Goal: Transaction & Acquisition: Purchase product/service

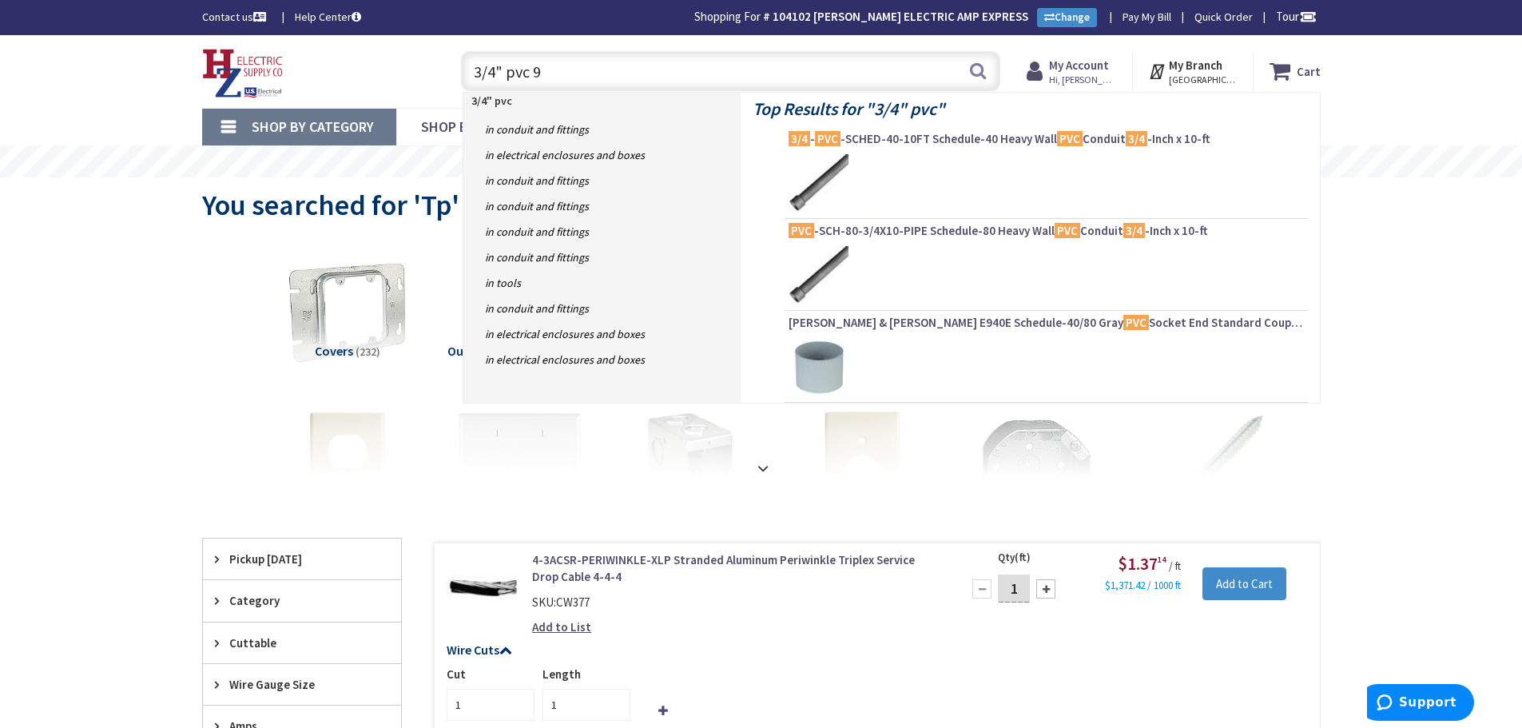
type input "3/4" pvc 90"
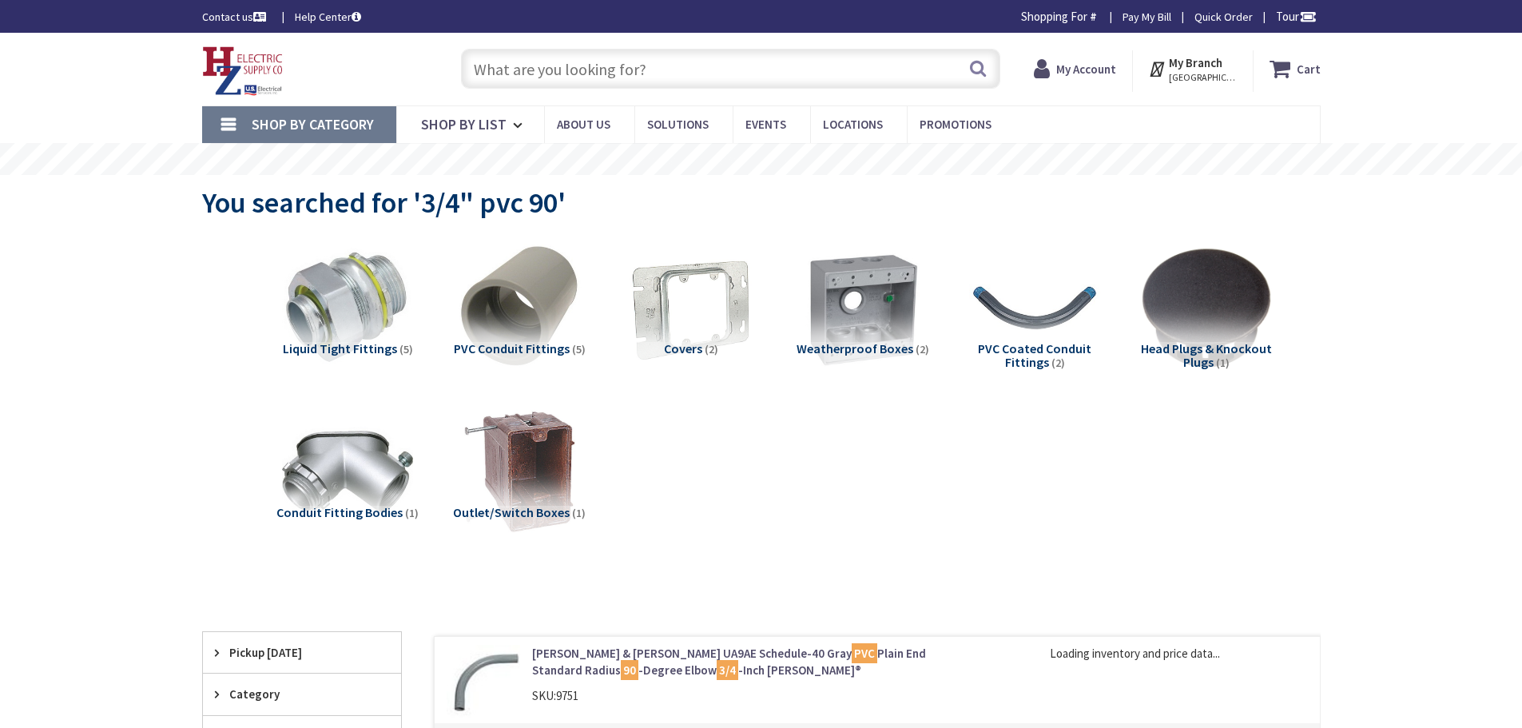
type input "Piper Farm, [STREET_ADDRESS]"
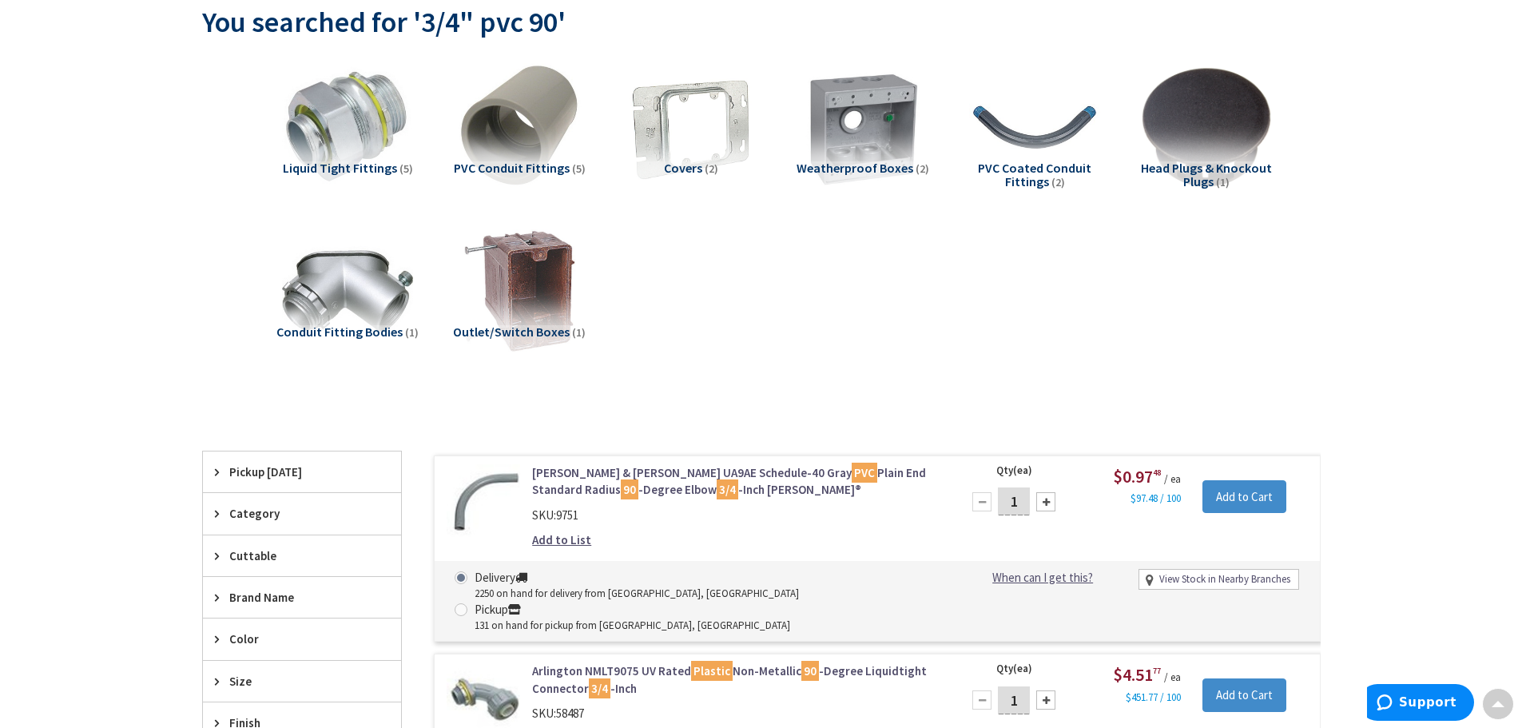
scroll to position [2, 0]
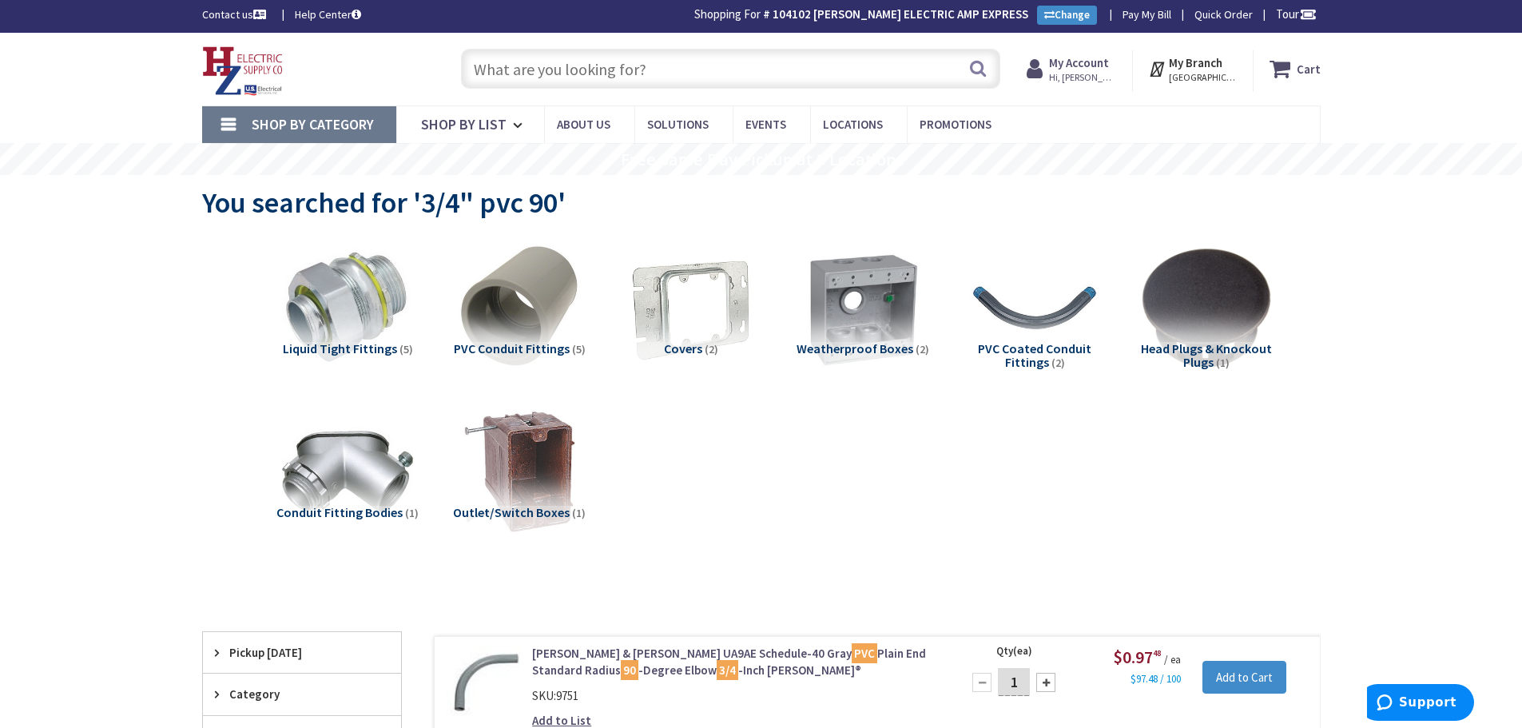
click at [649, 64] on input "text" at bounding box center [730, 69] width 539 height 40
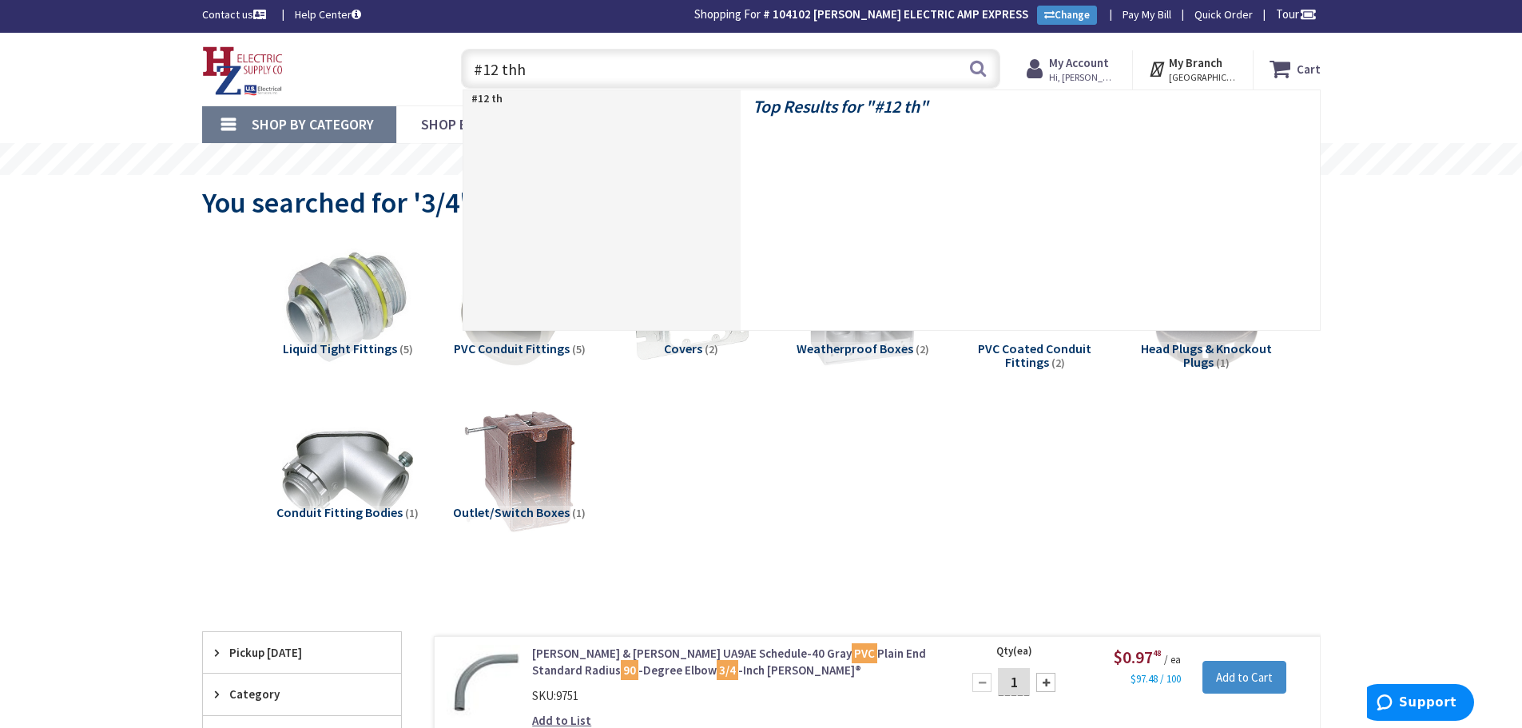
type input "#12 thhn"
